Goal: Information Seeking & Learning: Learn about a topic

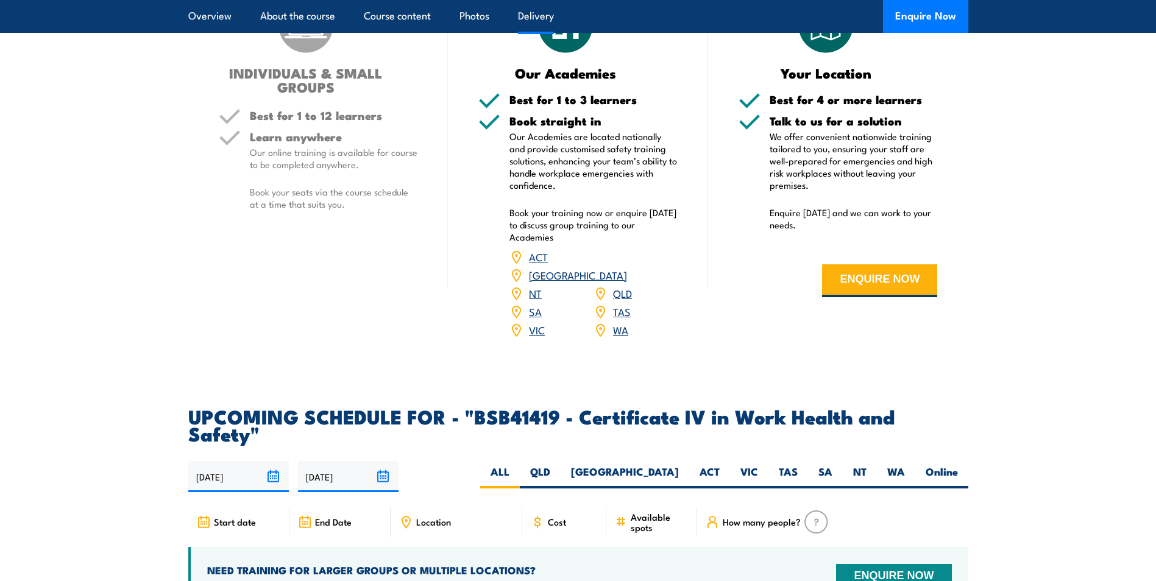
scroll to position [2301, 0]
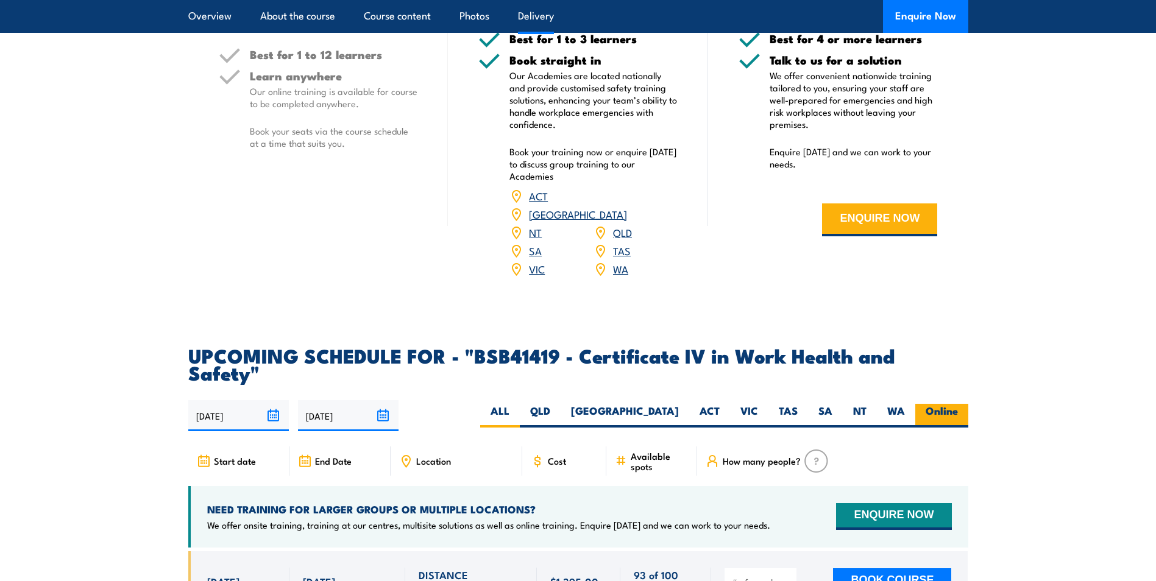
click at [940, 404] on label "Online" at bounding box center [941, 416] width 53 height 24
click at [958, 404] on input "Online" at bounding box center [962, 408] width 8 height 8
radio input "true"
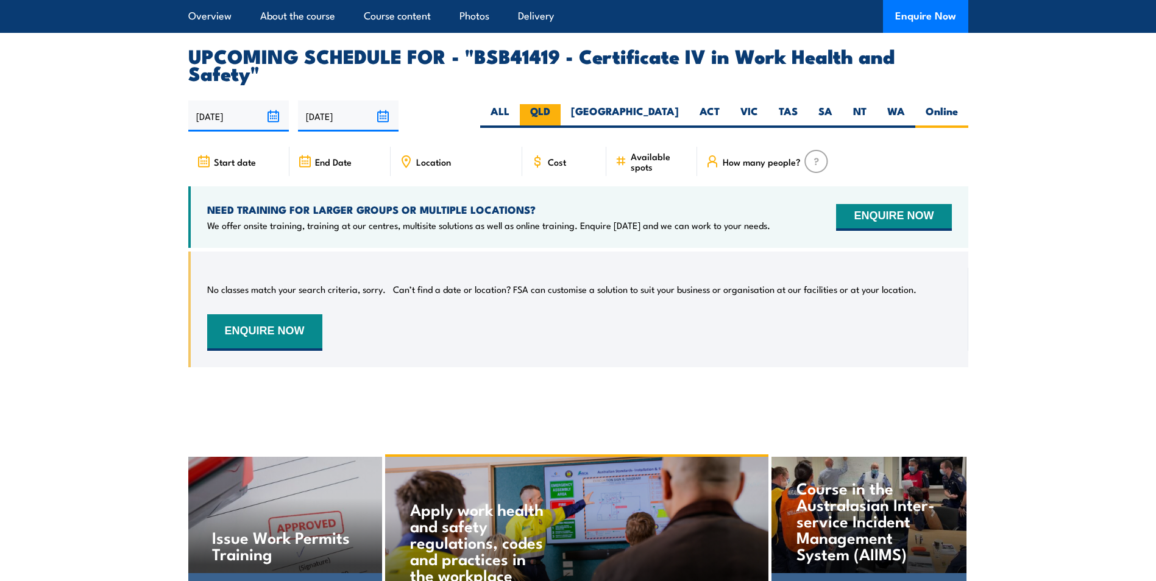
click at [561, 104] on label "QLD" at bounding box center [540, 116] width 41 height 24
click at [558, 104] on input "QLD" at bounding box center [554, 108] width 8 height 8
radio input "true"
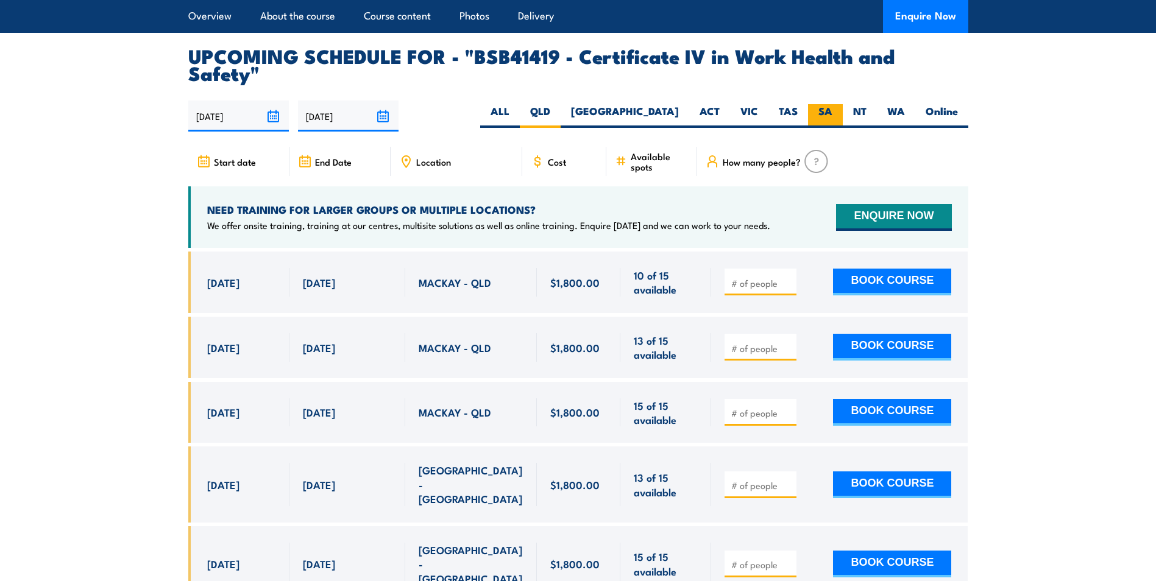
click at [823, 104] on label "SA" at bounding box center [825, 116] width 35 height 24
click at [832, 104] on input "SA" at bounding box center [836, 108] width 8 height 8
radio input "true"
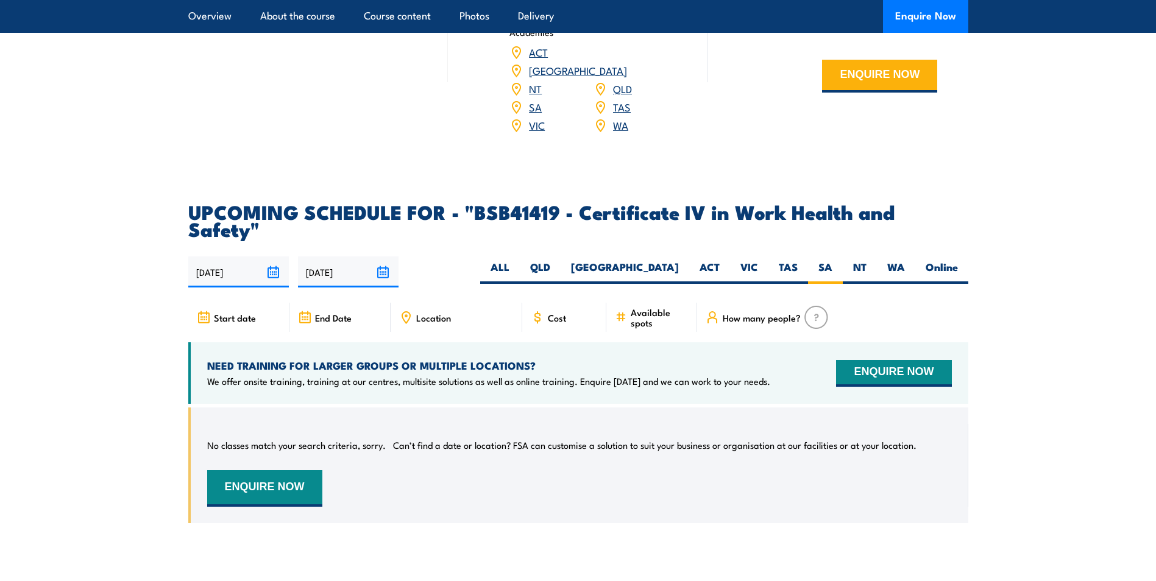
scroll to position [3733, 0]
